Goal: Find contact information: Find contact information

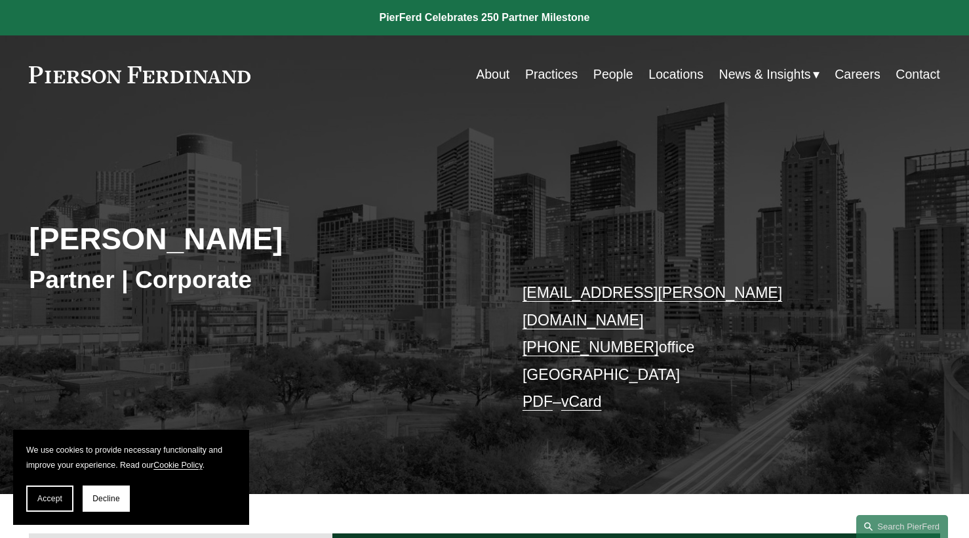
click at [548, 344] on p "will.stafford@pierferd.com +1.832.460.8143 office Houston PDF – vCard" at bounding box center [713, 347] width 380 height 136
click at [679, 82] on link "Locations" at bounding box center [676, 75] width 55 height 26
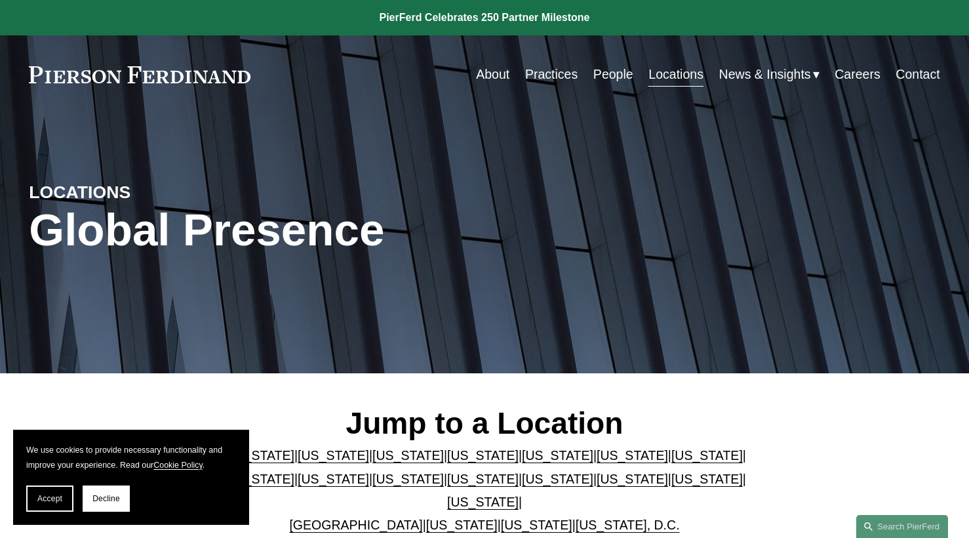
click at [519, 494] on link "[US_STATE]" at bounding box center [482, 501] width 71 height 14
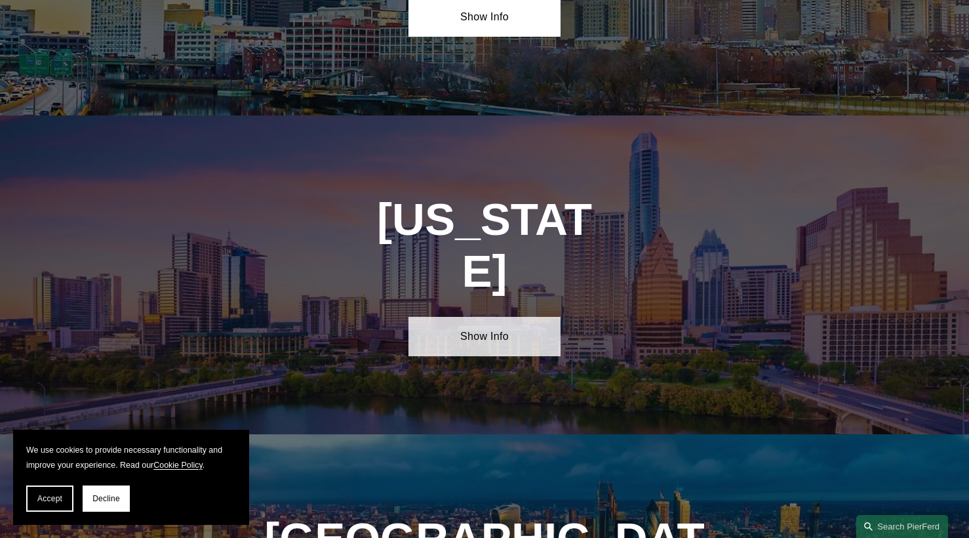
click at [529, 317] on link "Show Info" at bounding box center [485, 336] width 152 height 39
